Goal: Information Seeking & Learning: Learn about a topic

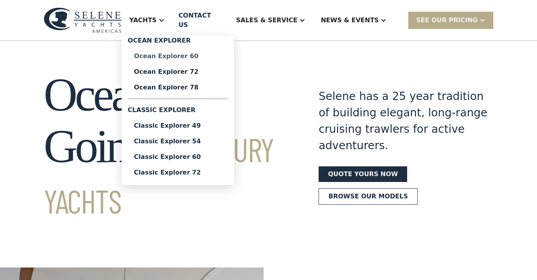
click at [185, 53] on div "Ocean Explorer 60" at bounding box center [177, 56] width 87 height 6
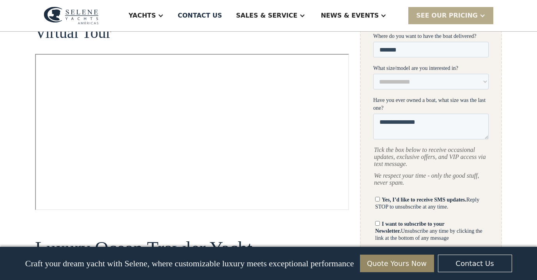
scroll to position [395, 0]
click at [344, 41] on div at bounding box center [192, 47] width 314 height 12
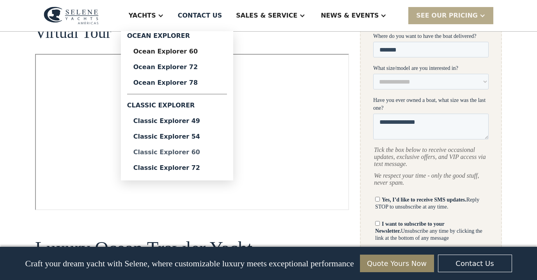
click at [209, 152] on div "Classic Explorer 60" at bounding box center [176, 152] width 87 height 6
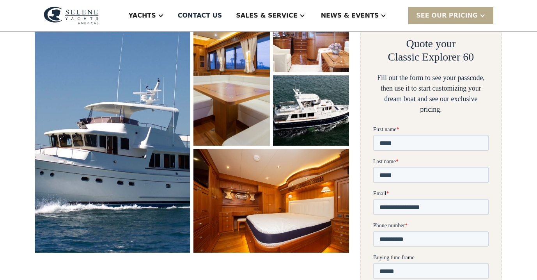
scroll to position [142, 0]
click at [322, 117] on img "open lightbox" at bounding box center [311, 110] width 81 height 74
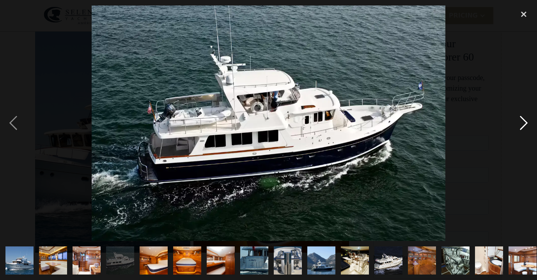
click at [521, 123] on div "next image" at bounding box center [524, 122] width 27 height 235
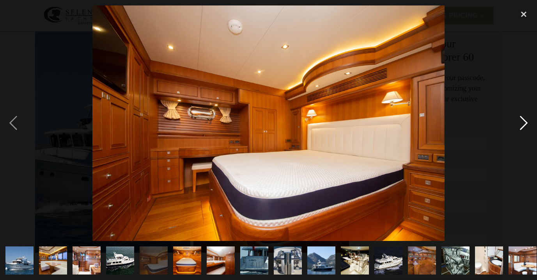
click at [521, 123] on div "next image" at bounding box center [524, 122] width 27 height 235
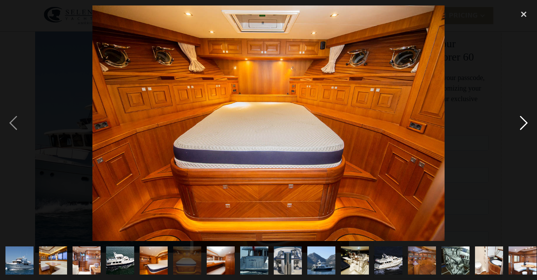
click at [521, 123] on div "next image" at bounding box center [524, 122] width 27 height 235
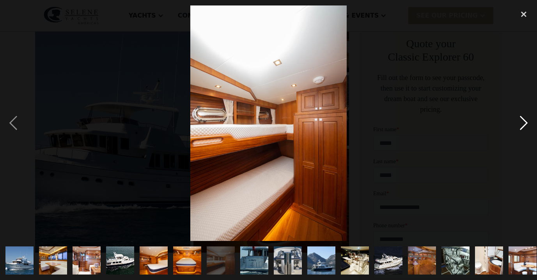
scroll to position [0, 0]
click at [521, 123] on div "next image" at bounding box center [524, 122] width 27 height 235
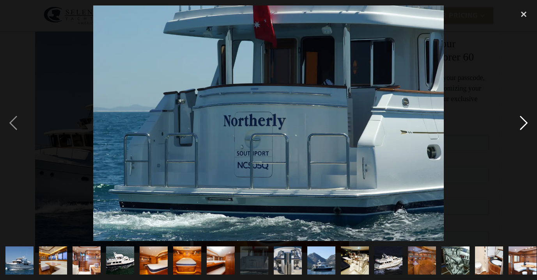
click at [521, 123] on div "next image" at bounding box center [524, 122] width 27 height 235
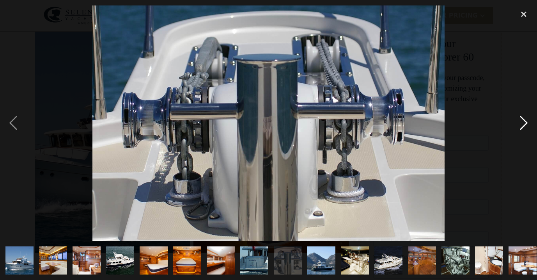
click at [523, 122] on div "next image" at bounding box center [524, 122] width 27 height 235
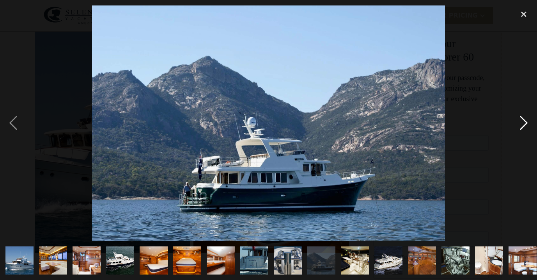
click at [526, 121] on div "next image" at bounding box center [524, 122] width 27 height 235
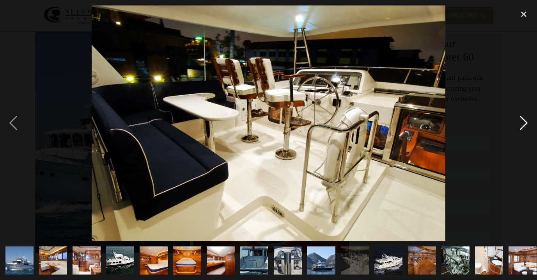
click at [528, 125] on div "next image" at bounding box center [524, 122] width 27 height 235
